Goal: Navigation & Orientation: Find specific page/section

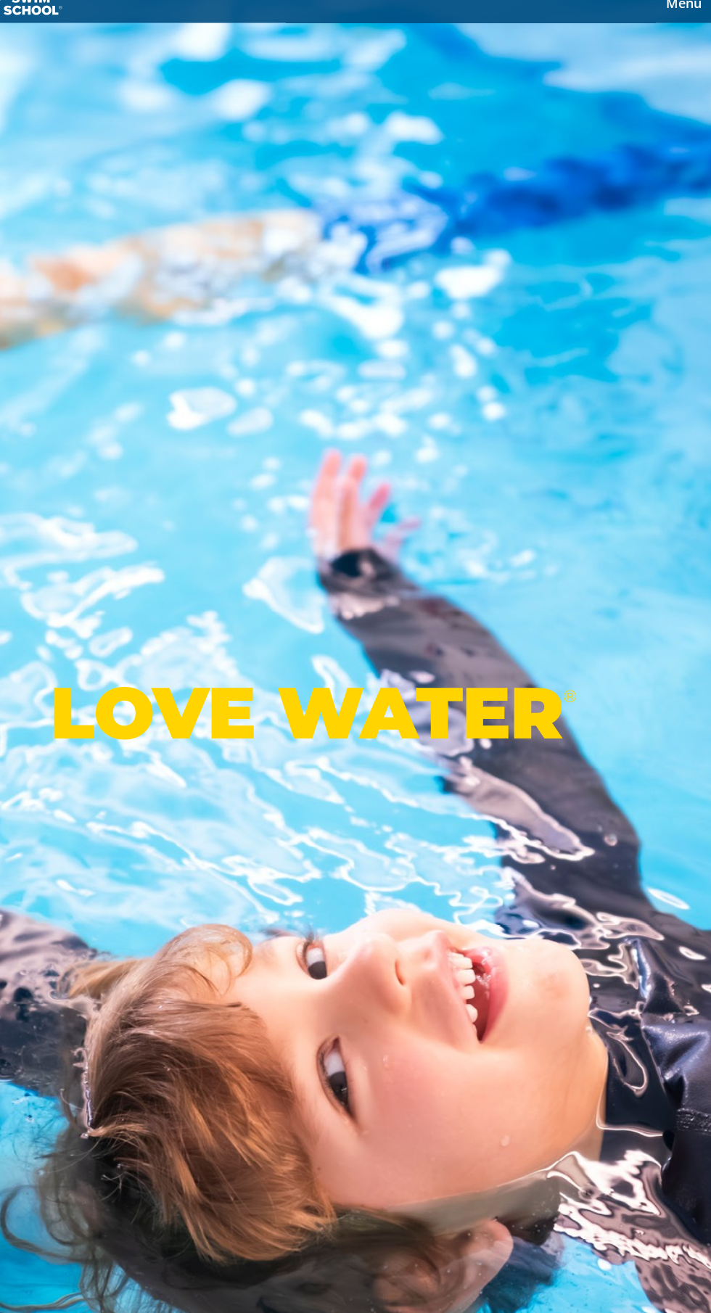
click at [697, 18] on span "Menu" at bounding box center [687, 17] width 32 height 16
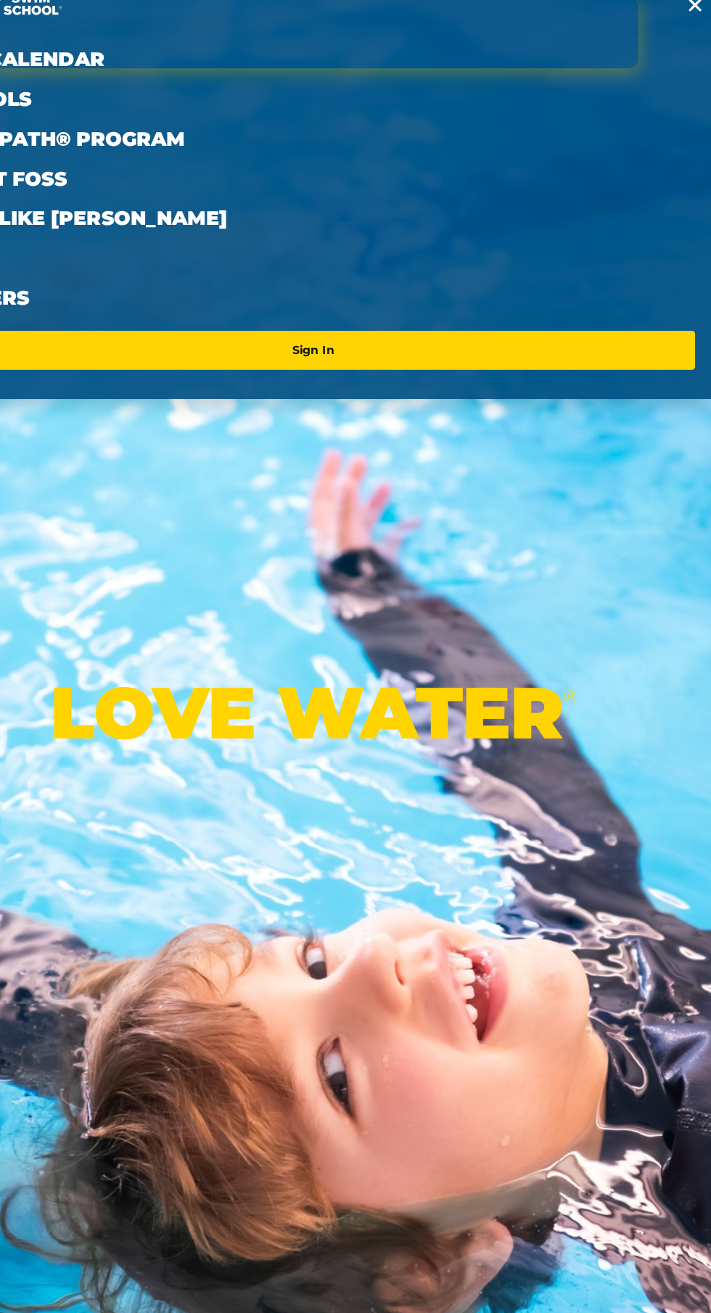
click at [412, 329] on link "Sign In" at bounding box center [355, 327] width 671 height 23
